Goal: Task Accomplishment & Management: Complete application form

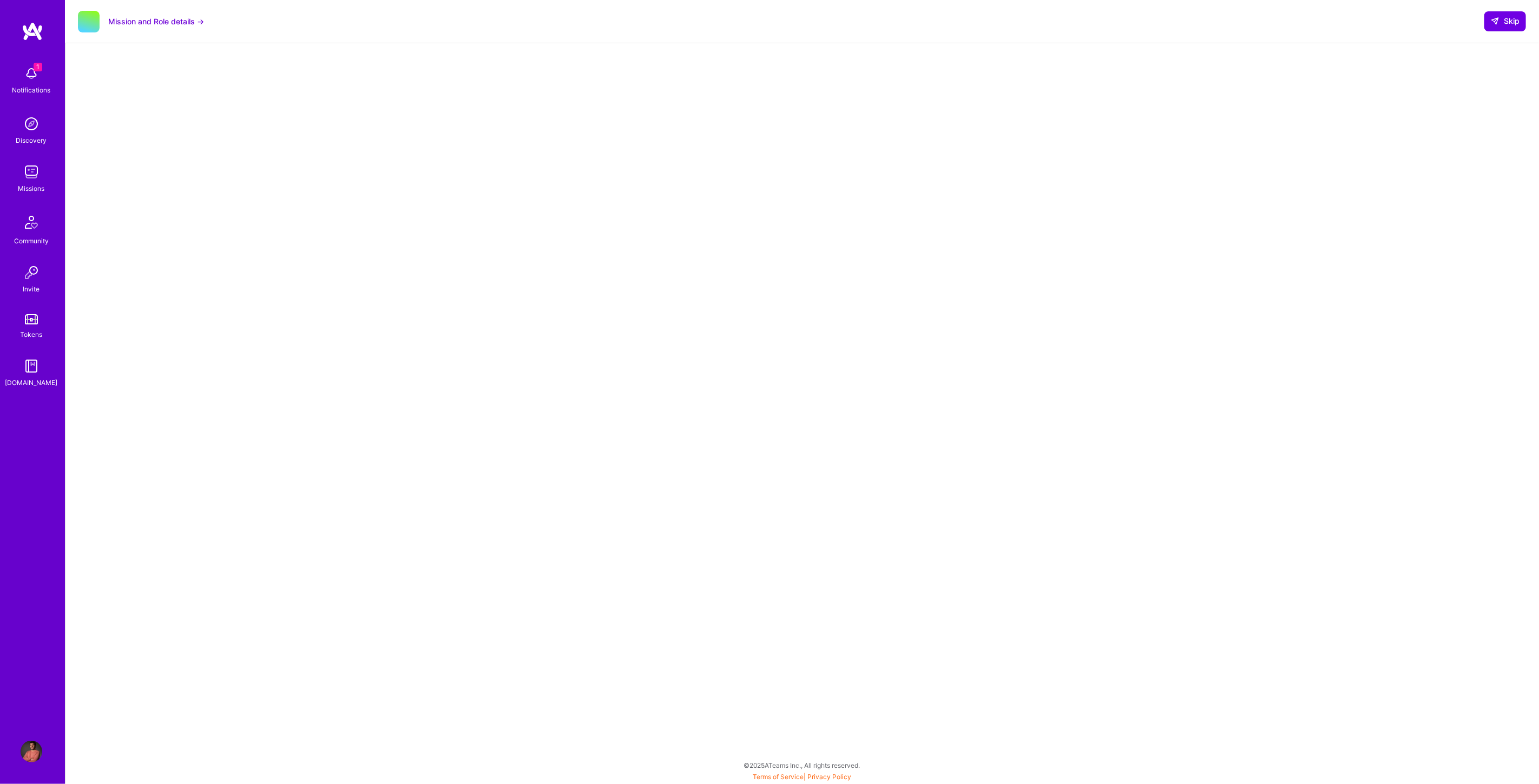
click at [30, 71] on img at bounding box center [31, 73] width 22 height 22
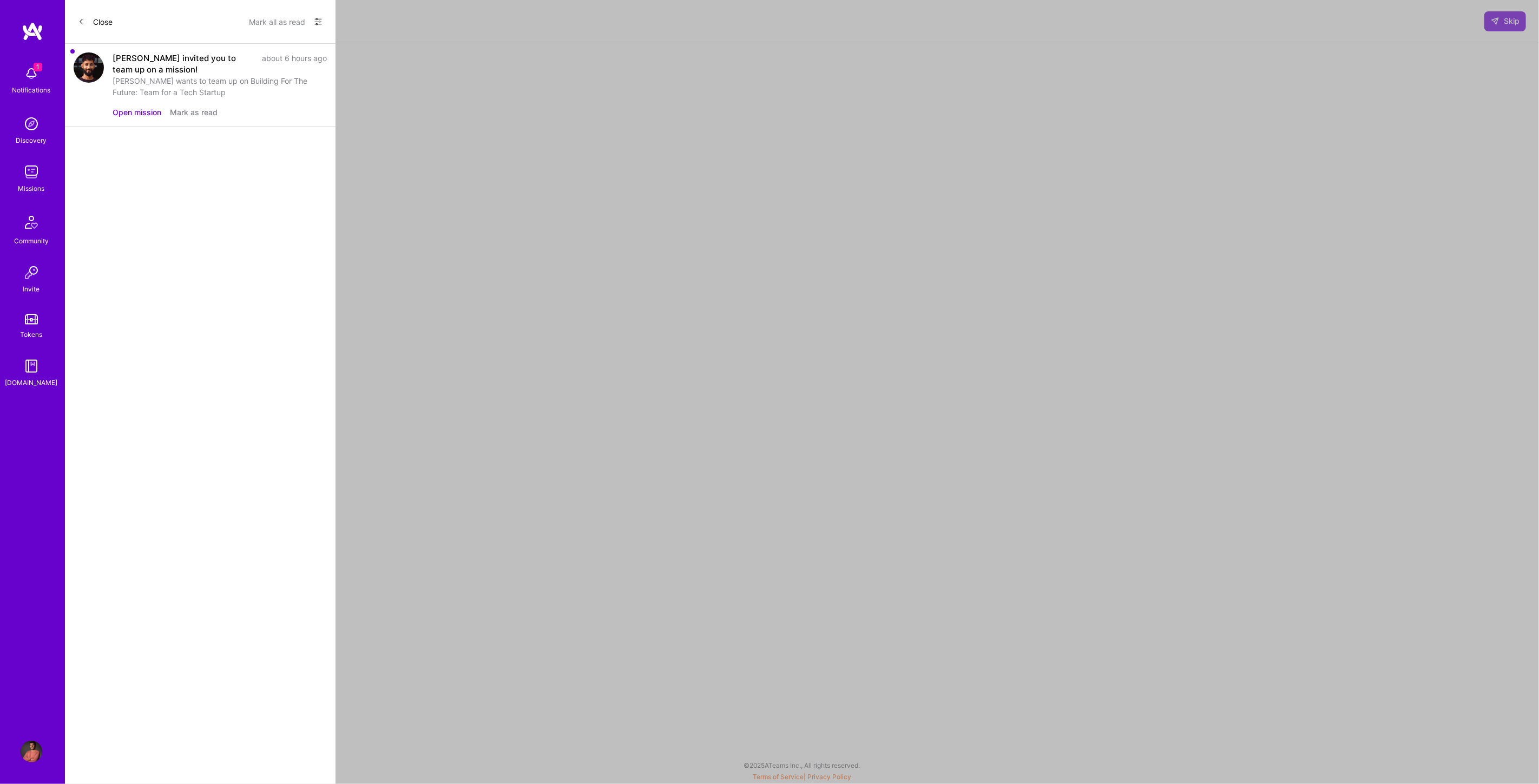
click at [167, 62] on div "[PERSON_NAME] invited you to team up on a mission!" at bounding box center [184, 64] width 143 height 23
click at [126, 110] on button "Open mission" at bounding box center [136, 111] width 48 height 11
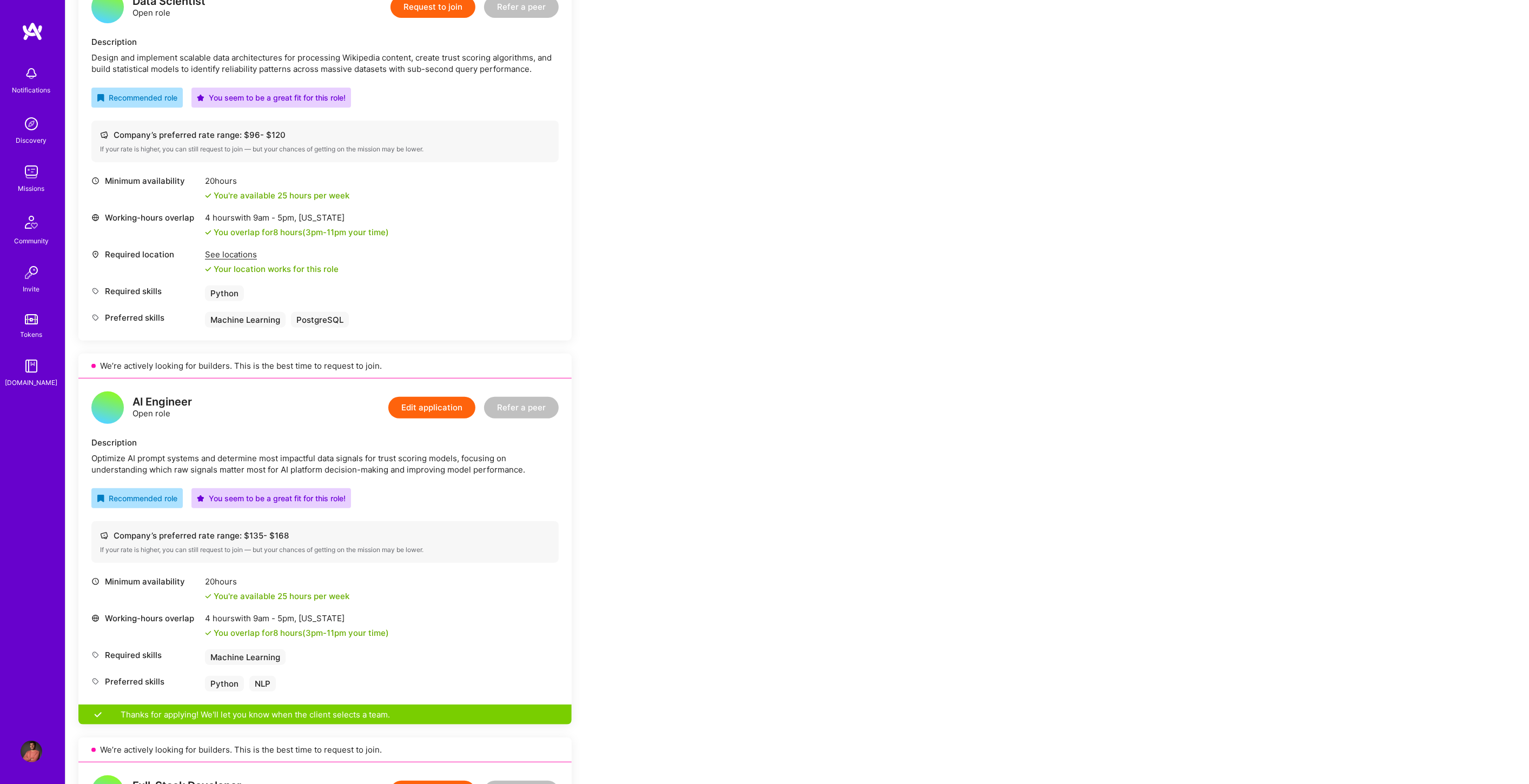
scroll to position [360, 0]
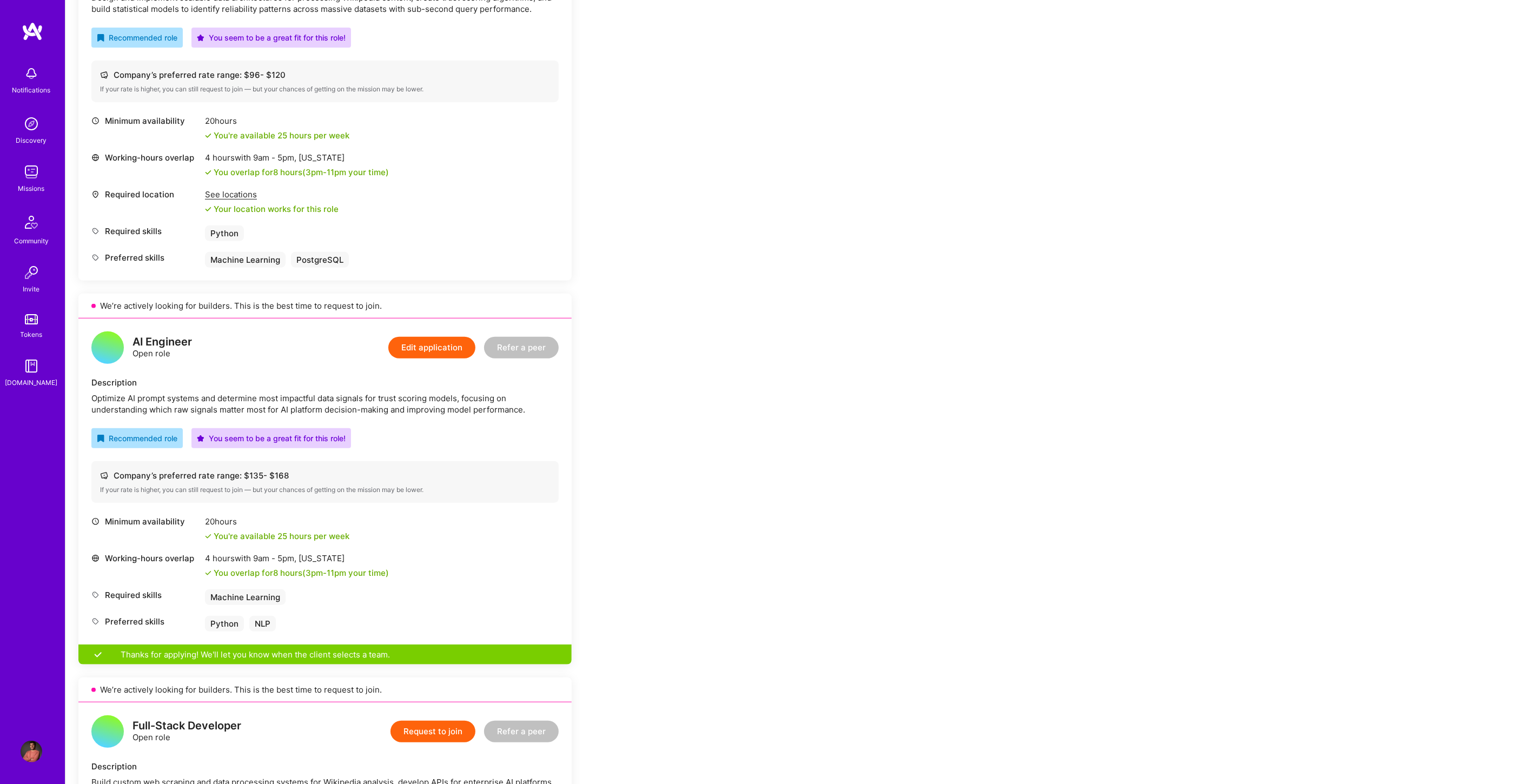
click at [444, 339] on button "Edit application" at bounding box center [432, 347] width 87 height 22
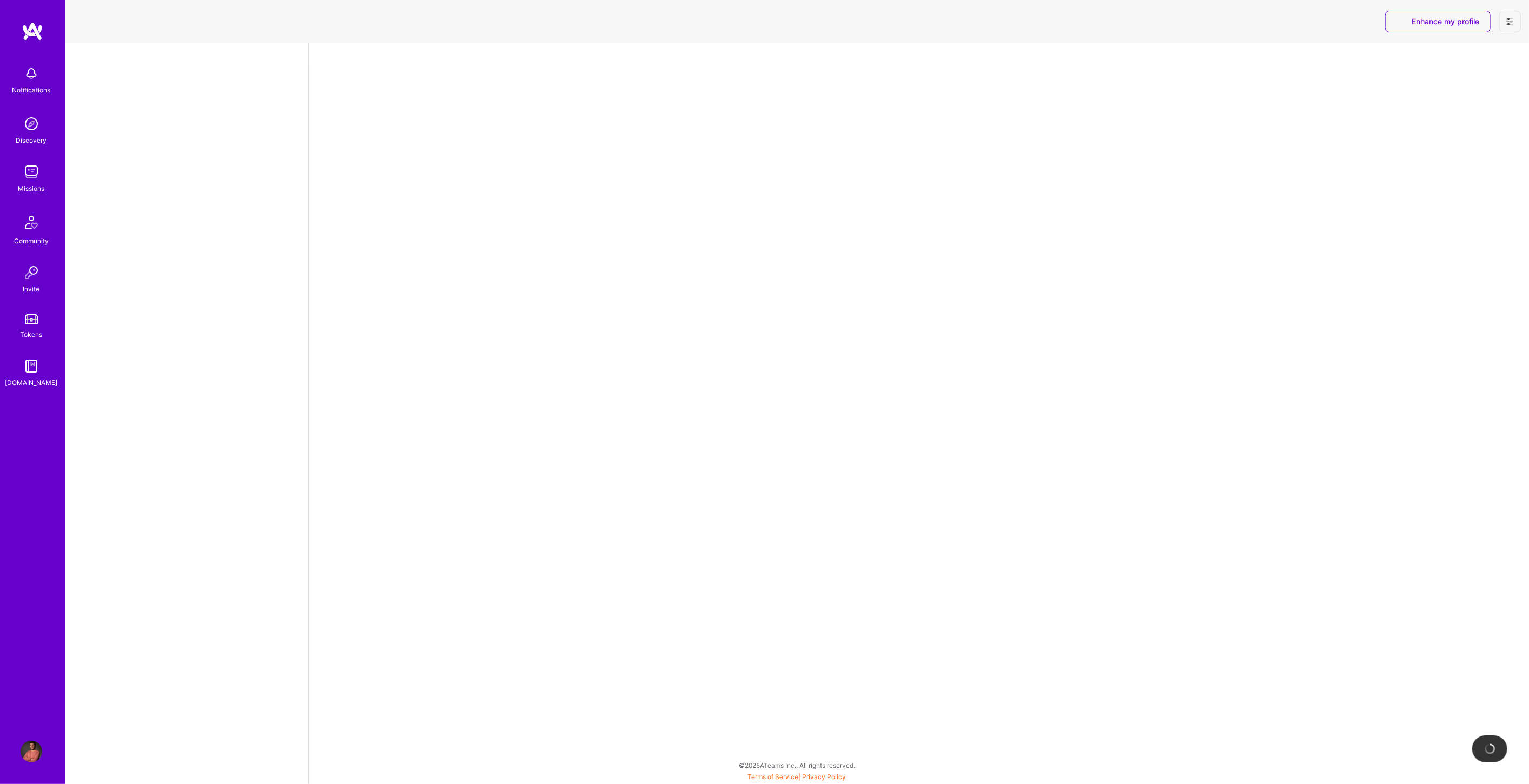
select select "MK"
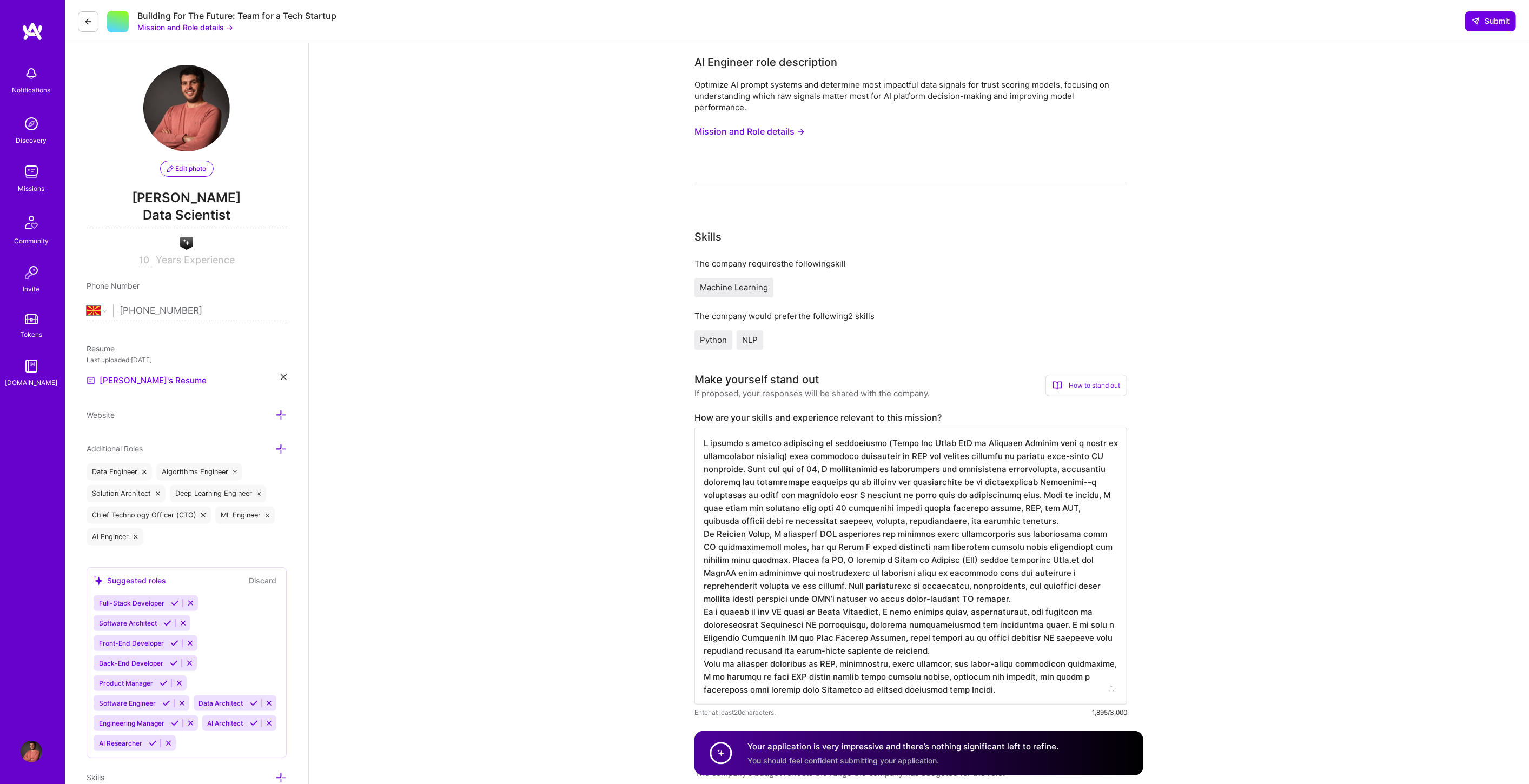
drag, startPoint x: 780, startPoint y: 440, endPoint x: 809, endPoint y: 462, distance: 36.4
click at [826, 453] on textarea at bounding box center [911, 566] width 433 height 277
click at [875, 519] on textarea at bounding box center [911, 566] width 433 height 277
drag, startPoint x: 819, startPoint y: 461, endPoint x: 830, endPoint y: 515, distance: 55.1
click at [832, 514] on textarea at bounding box center [911, 566] width 433 height 277
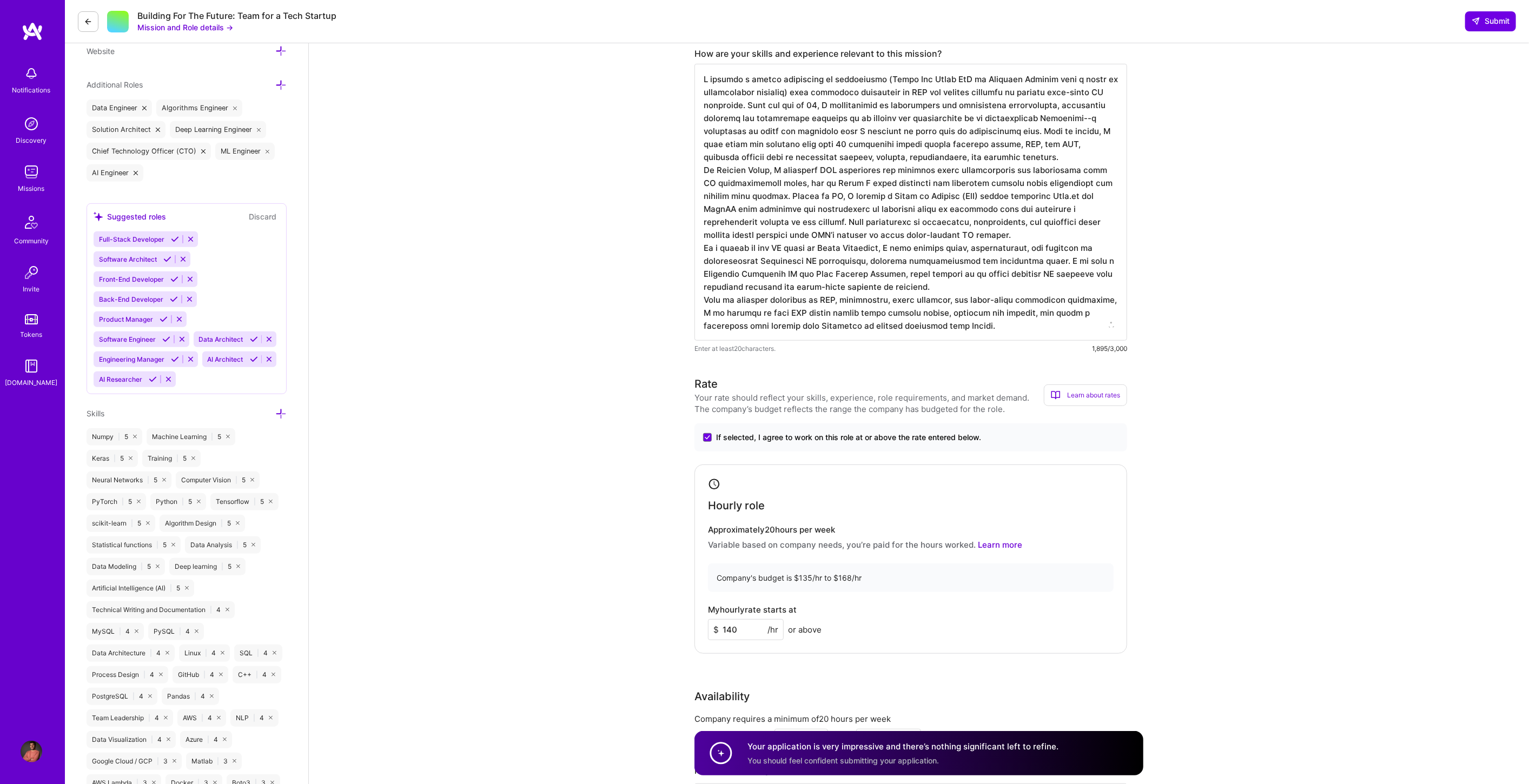
scroll to position [360, 0]
click at [25, 33] on img at bounding box center [32, 31] width 22 height 19
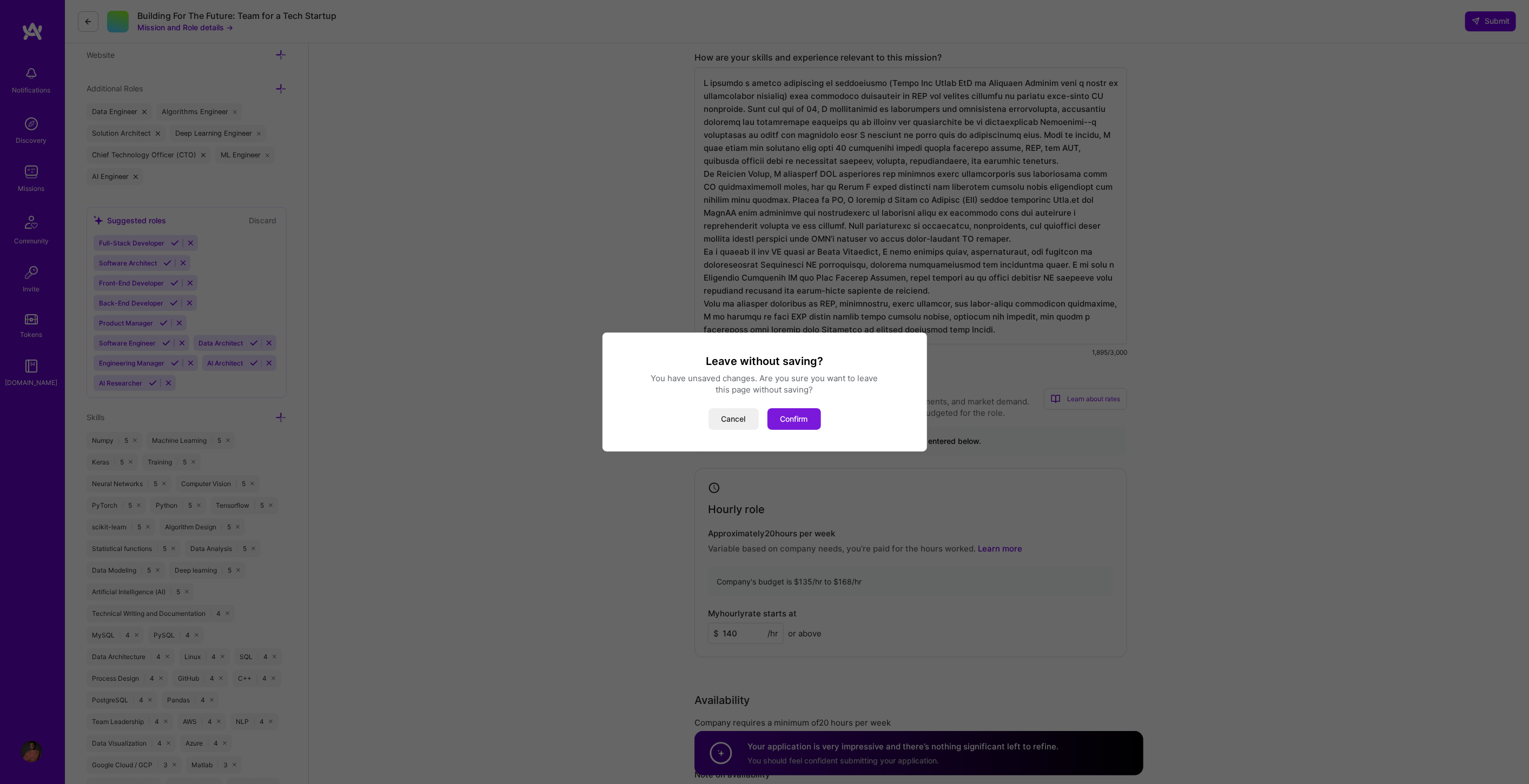
click at [802, 415] on button "Confirm" at bounding box center [795, 418] width 54 height 22
